Goal: Find specific page/section: Find specific page/section

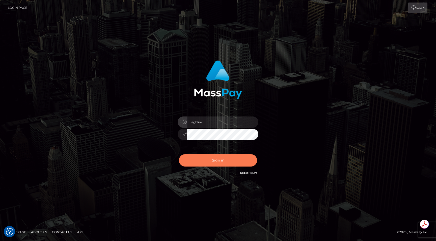
click at [238, 160] on button "Sign in" at bounding box center [218, 161] width 78 height 12
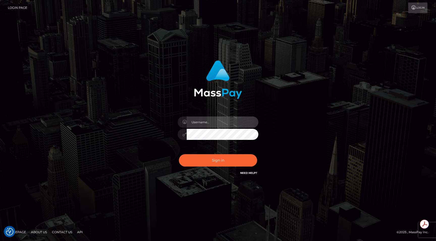
type input "egblue"
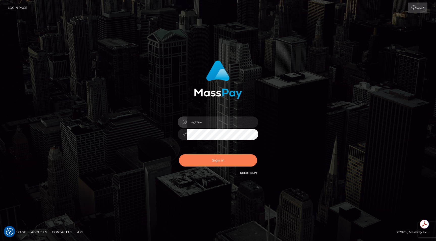
click at [238, 160] on button "Sign in" at bounding box center [218, 161] width 78 height 12
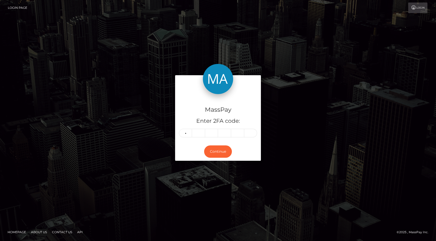
type input "5"
type input "6"
type input "2"
type input "4"
type input "1"
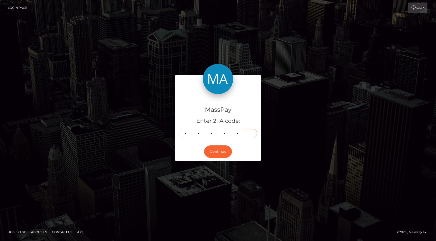
type input "7"
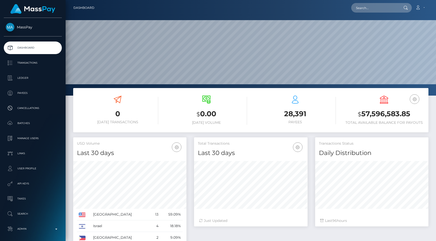
scroll to position [89, 113]
click at [377, 8] on input "text" at bounding box center [374, 8] width 47 height 10
paste input "poact_hqWpTDUpfVb9"
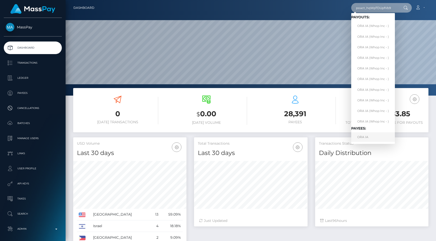
type input "poact_hqWpTDUpfVb9"
click at [369, 134] on link "ORA IA" at bounding box center [373, 137] width 44 height 9
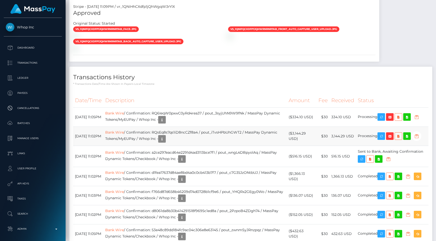
scroll to position [346, 0]
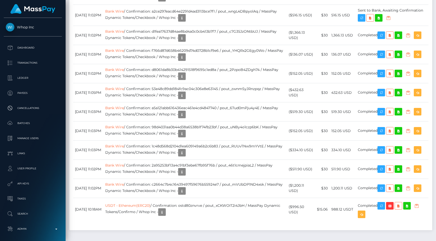
scroll to position [516, 0]
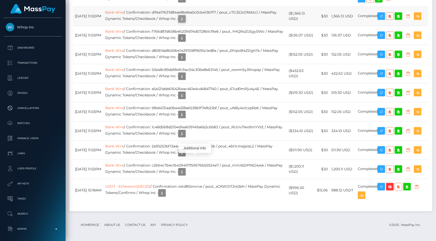
click at [185, 22] on icon "button" at bounding box center [182, 19] width 6 height 6
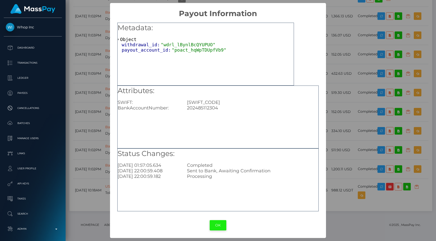
click at [219, 223] on button "OK" at bounding box center [217, 226] width 17 height 10
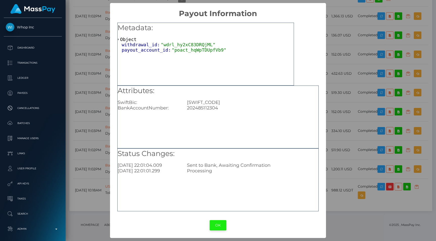
click at [215, 221] on button "OK" at bounding box center [217, 226] width 17 height 10
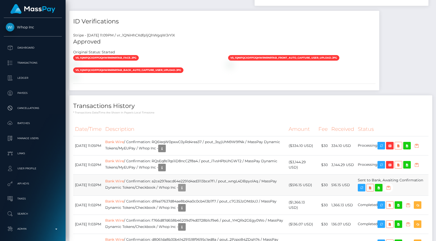
scroll to position [0, 0]
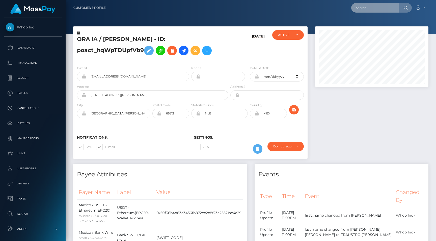
click at [370, 8] on input "text" at bounding box center [374, 8] width 47 height 10
paste input "poact_rcDWKtYBEA3P"
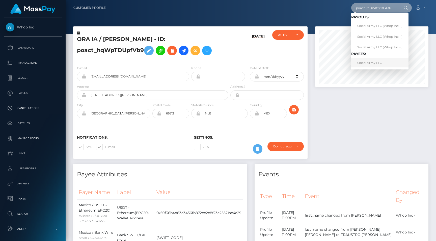
type input "poact_rcDWKtYBEA3P"
click at [384, 63] on link "Social Army LLC" at bounding box center [379, 62] width 57 height 9
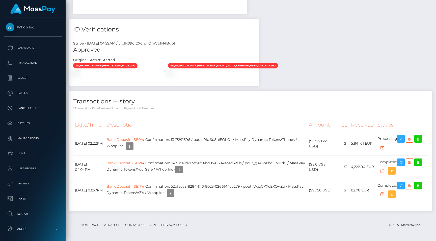
scroll to position [61, 113]
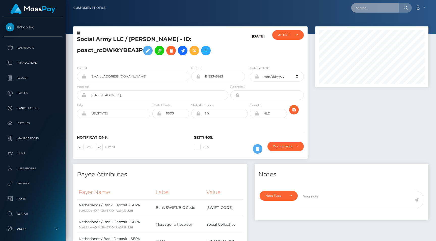
click at [376, 6] on input "text" at bounding box center [374, 8] width 47 height 10
paste input "poact_25pZsyN2s9rW"
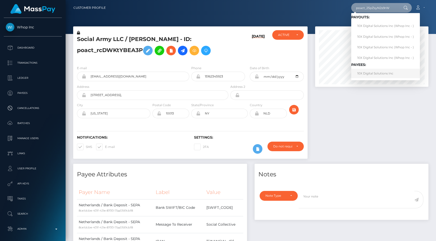
type input "poact_25pZsyN2s9rW"
click at [376, 69] on link "10X Digital Solutions Inc" at bounding box center [385, 73] width 69 height 9
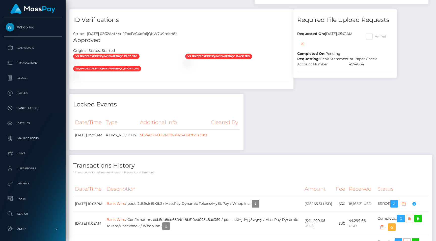
scroll to position [382, 0]
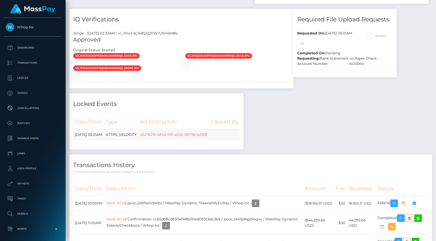
click at [138, 129] on td "ATTRS_VELOCITY" at bounding box center [121, 135] width 34 height 12
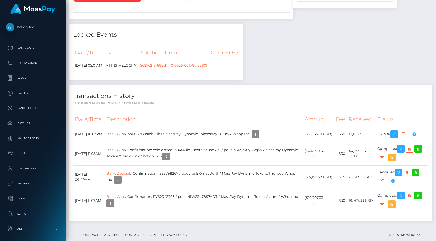
scroll to position [61, 113]
click at [181, 8] on div at bounding box center [125, 5] width 112 height 5
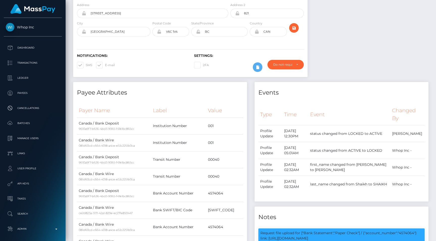
scroll to position [0, 0]
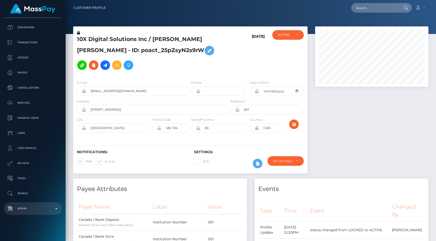
click at [18, 203] on link "Admin" at bounding box center [33, 209] width 58 height 13
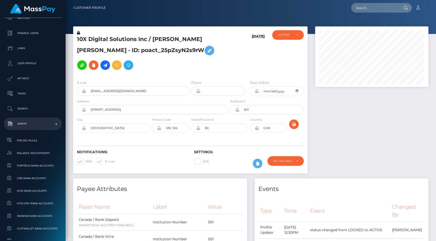
scroll to position [302, 0]
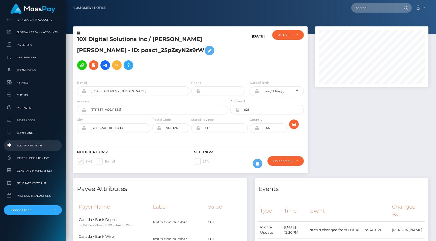
click at [35, 142] on link "All Transactions" at bounding box center [33, 145] width 58 height 11
